Goal: Information Seeking & Learning: Find specific page/section

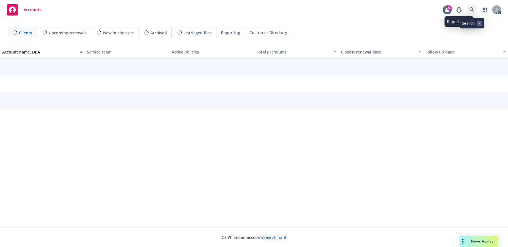
click at [471, 9] on icon at bounding box center [471, 9] width 5 height 5
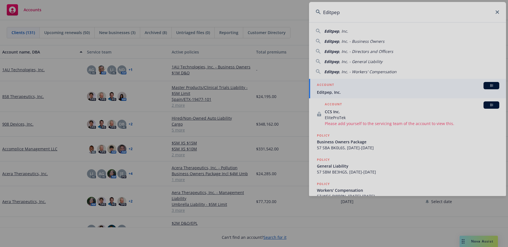
type input "Editpep"
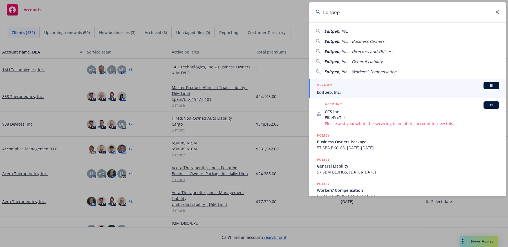
click at [332, 91] on span "Editpep, Inc." at bounding box center [408, 92] width 182 height 6
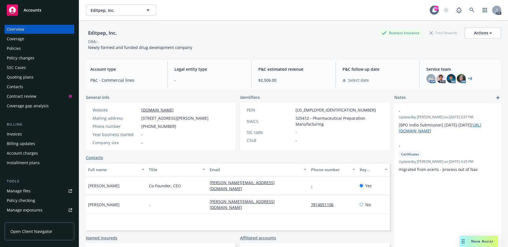
click at [26, 48] on div "Policies" at bounding box center [39, 48] width 65 height 9
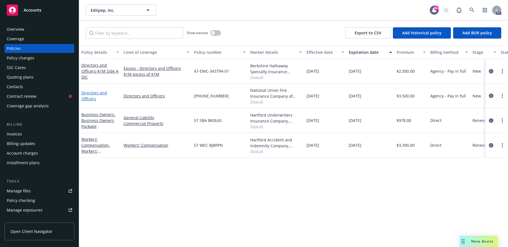
click at [94, 94] on link "Directors and Officers" at bounding box center [94, 95] width 26 height 11
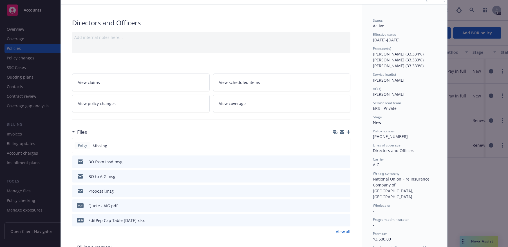
scroll to position [56, 0]
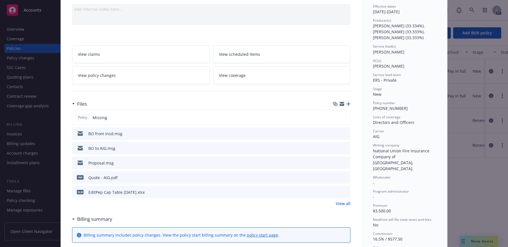
click at [344, 148] on icon "preview file" at bounding box center [344, 148] width 5 height 4
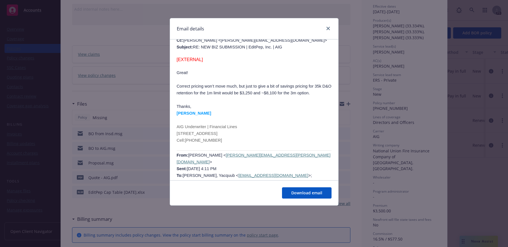
scroll to position [169, 0]
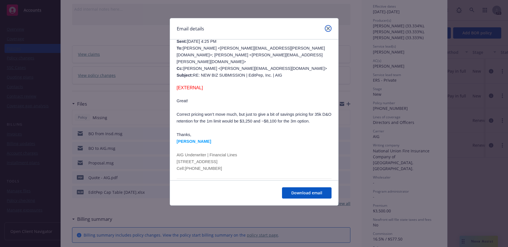
click at [328, 26] on link "close" at bounding box center [328, 28] width 7 height 7
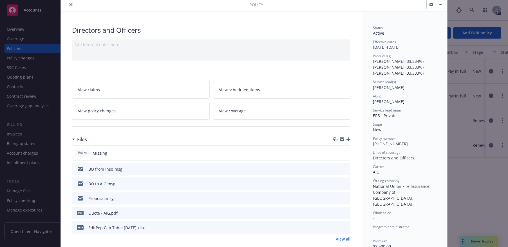
scroll to position [0, 0]
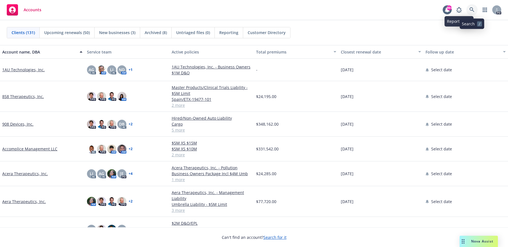
click at [472, 10] on icon at bounding box center [471, 9] width 5 height 5
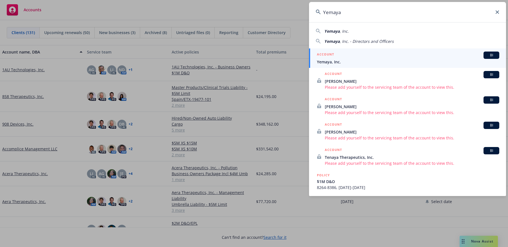
type input "Yemaya"
click at [356, 55] on div "ACCOUNT BI" at bounding box center [408, 54] width 182 height 7
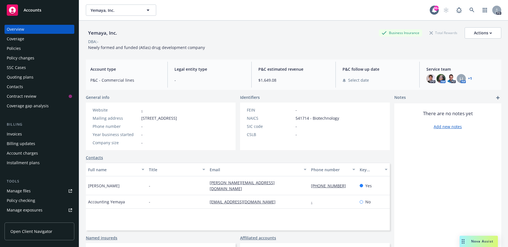
click at [24, 48] on div "Policies" at bounding box center [39, 48] width 65 height 9
